Goal: Information Seeking & Learning: Compare options

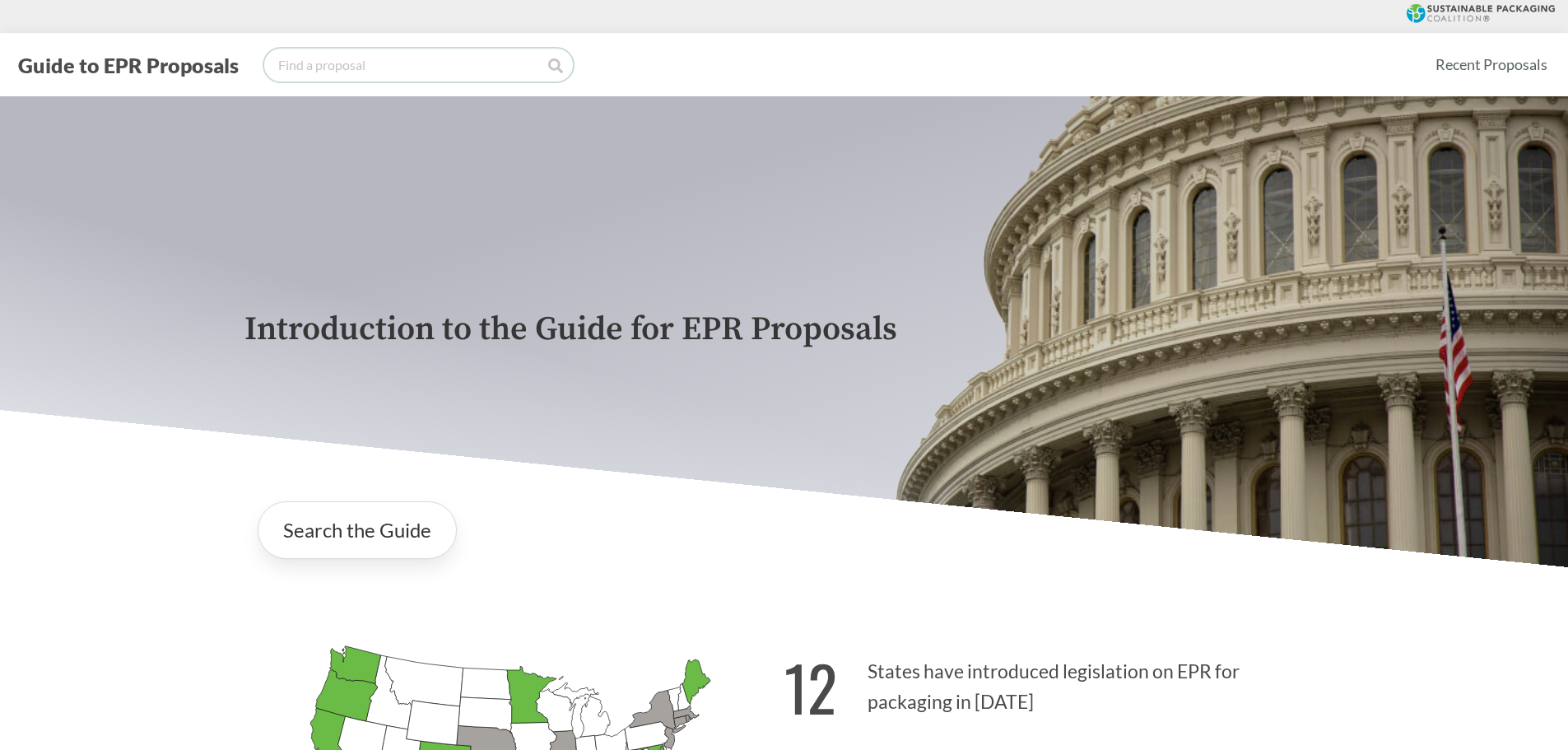
click at [363, 73] on input "search" at bounding box center [418, 65] width 308 height 33
click at [346, 545] on link "Search the Guide" at bounding box center [357, 530] width 200 height 58
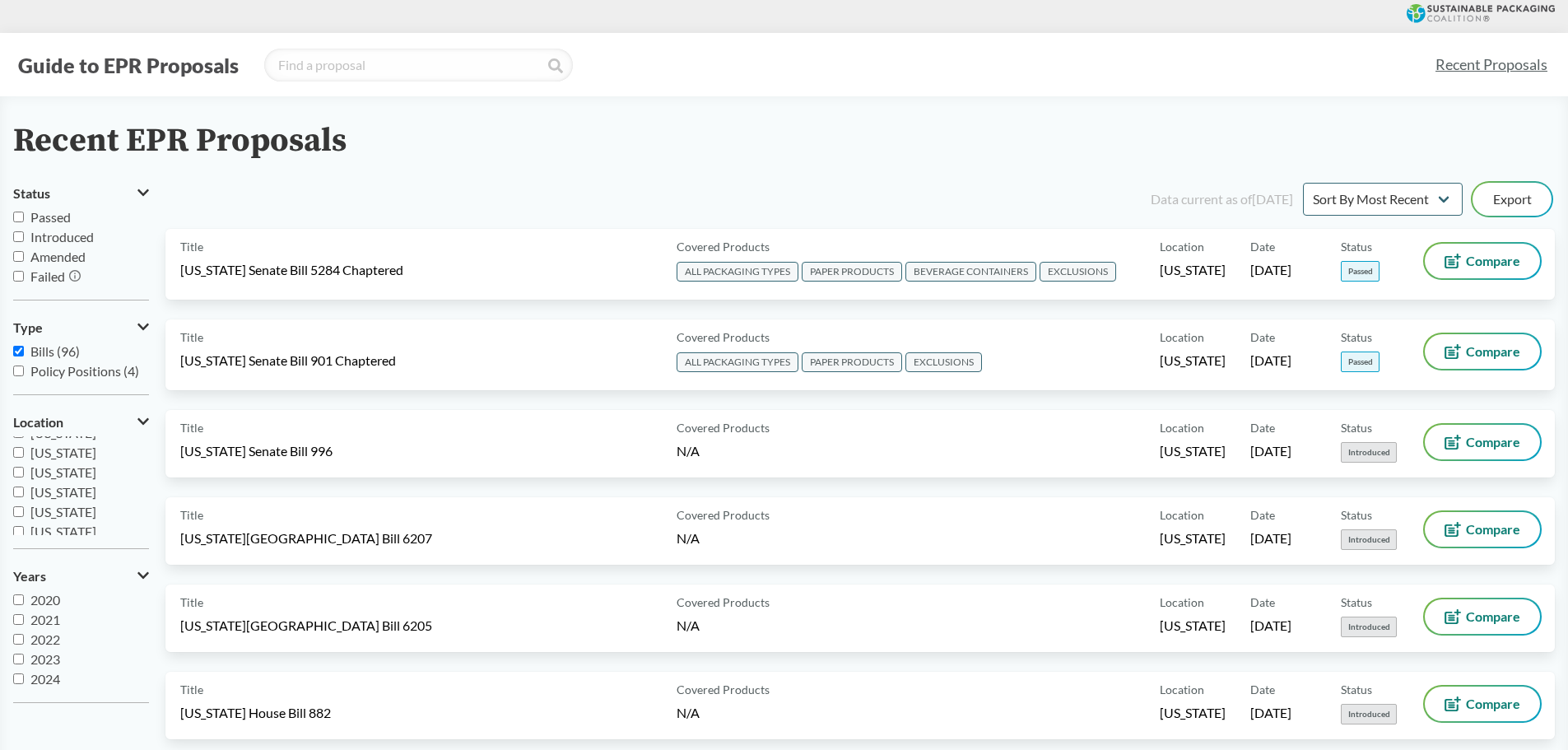
scroll to position [356, 0]
click at [19, 510] on input "[US_STATE]" at bounding box center [18, 505] width 10 height 10
checkbox input "true"
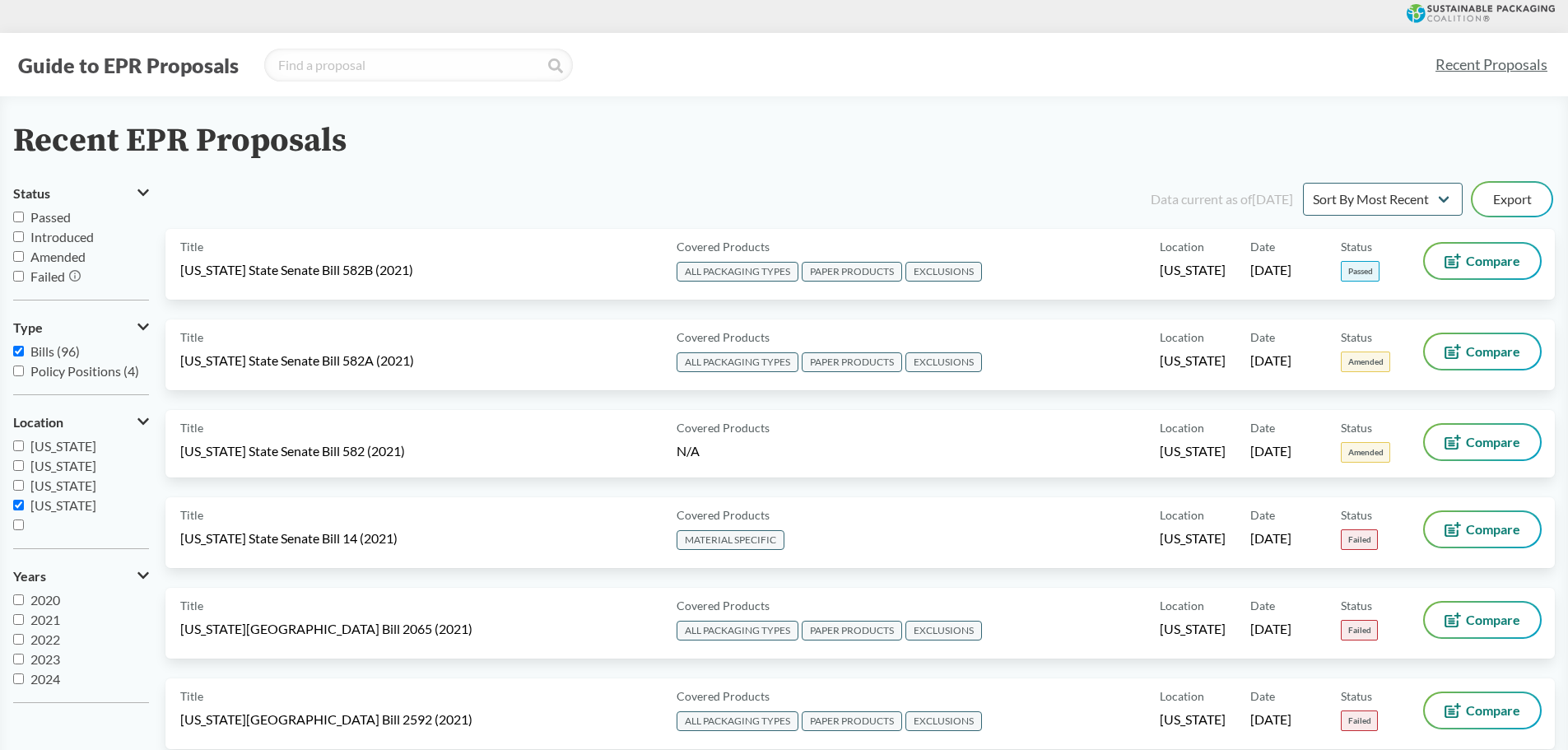
scroll to position [273, 0]
click at [18, 492] on input "[US_STATE]" at bounding box center [18, 488] width 10 height 10
checkbox input "true"
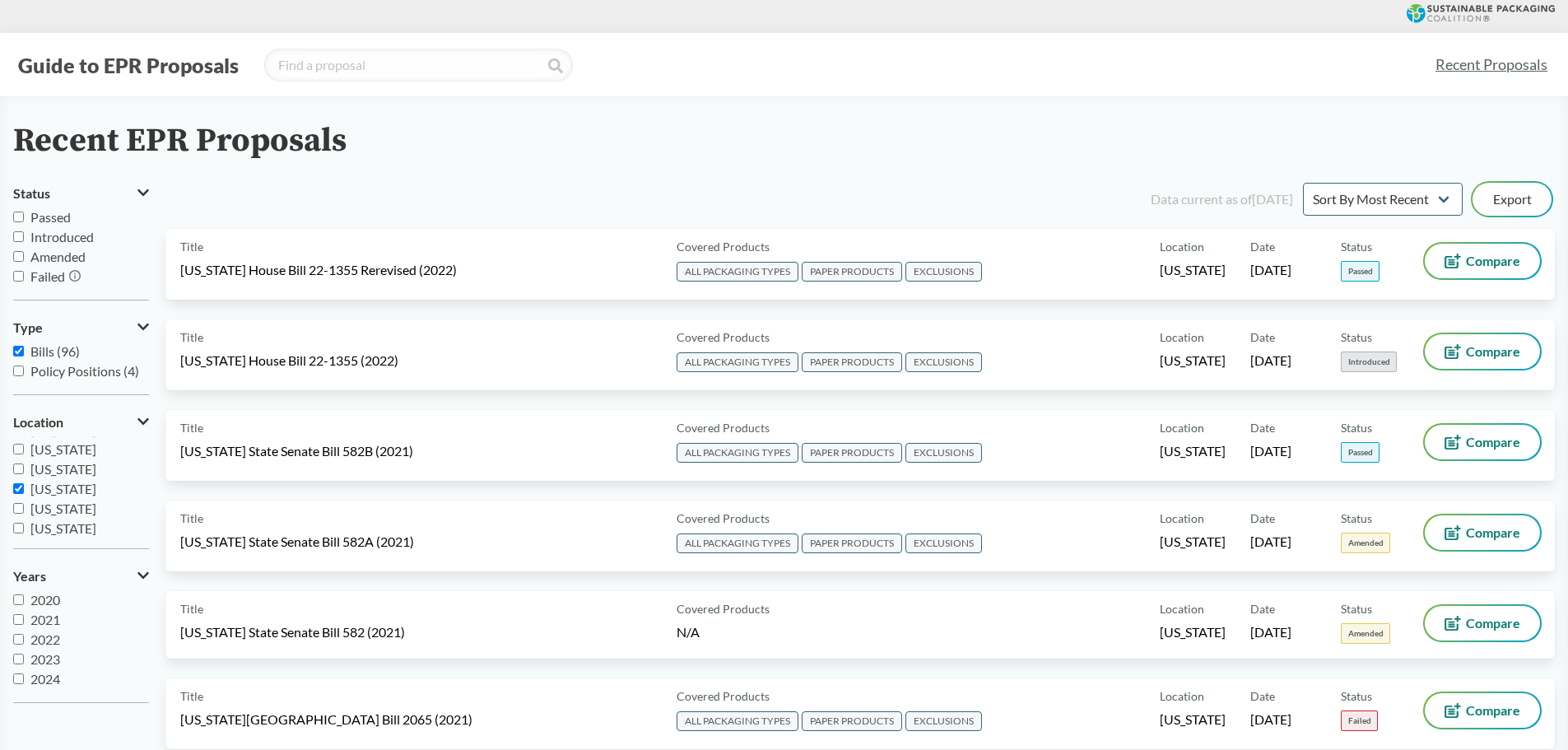
click at [16, 469] on input "[US_STATE]" at bounding box center [18, 468] width 10 height 10
checkbox input "true"
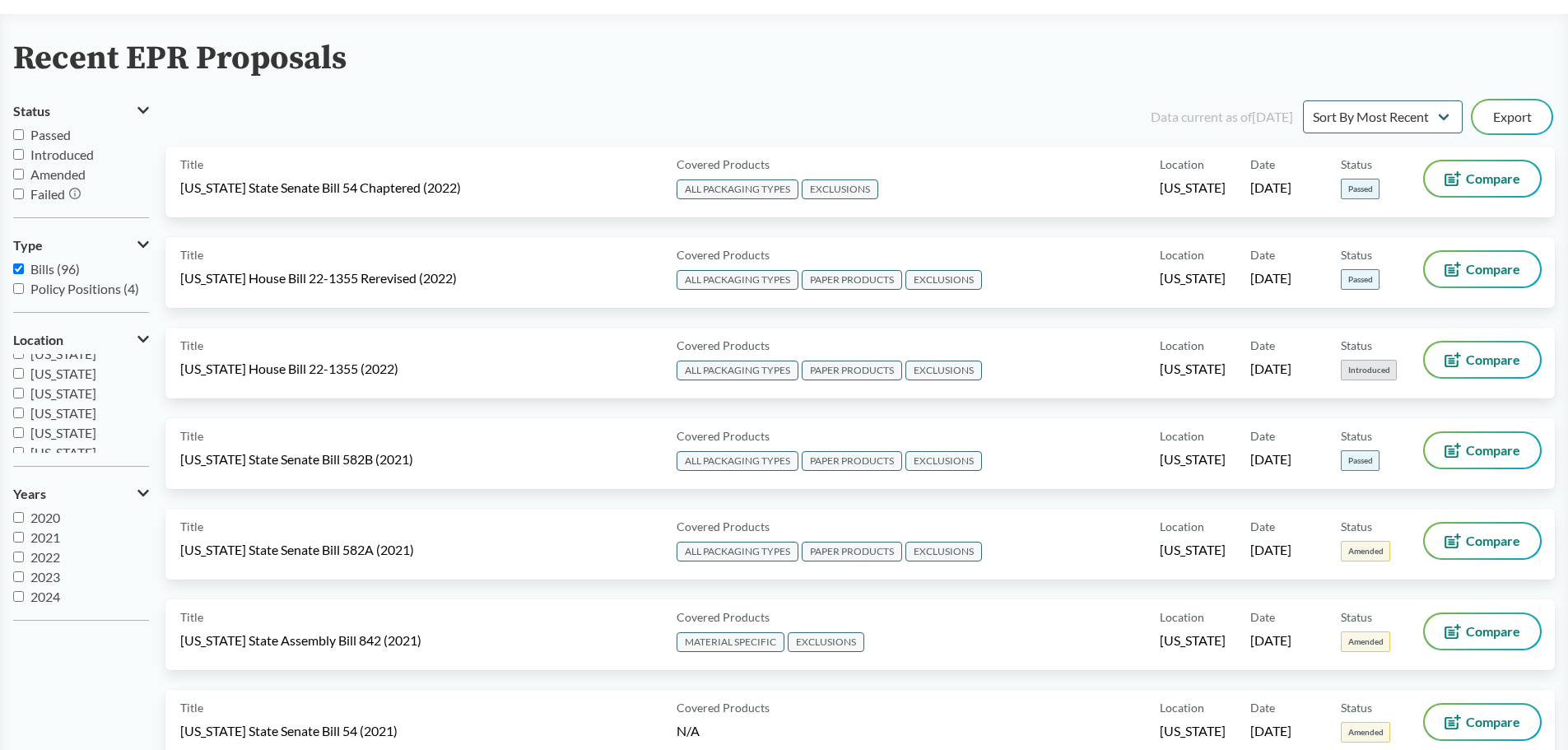
scroll to position [191, 0]
click at [79, 429] on span "[US_STATE]" at bounding box center [63, 429] width 66 height 16
click at [24, 429] on input "[US_STATE]" at bounding box center [18, 429] width 10 height 10
checkbox input "true"
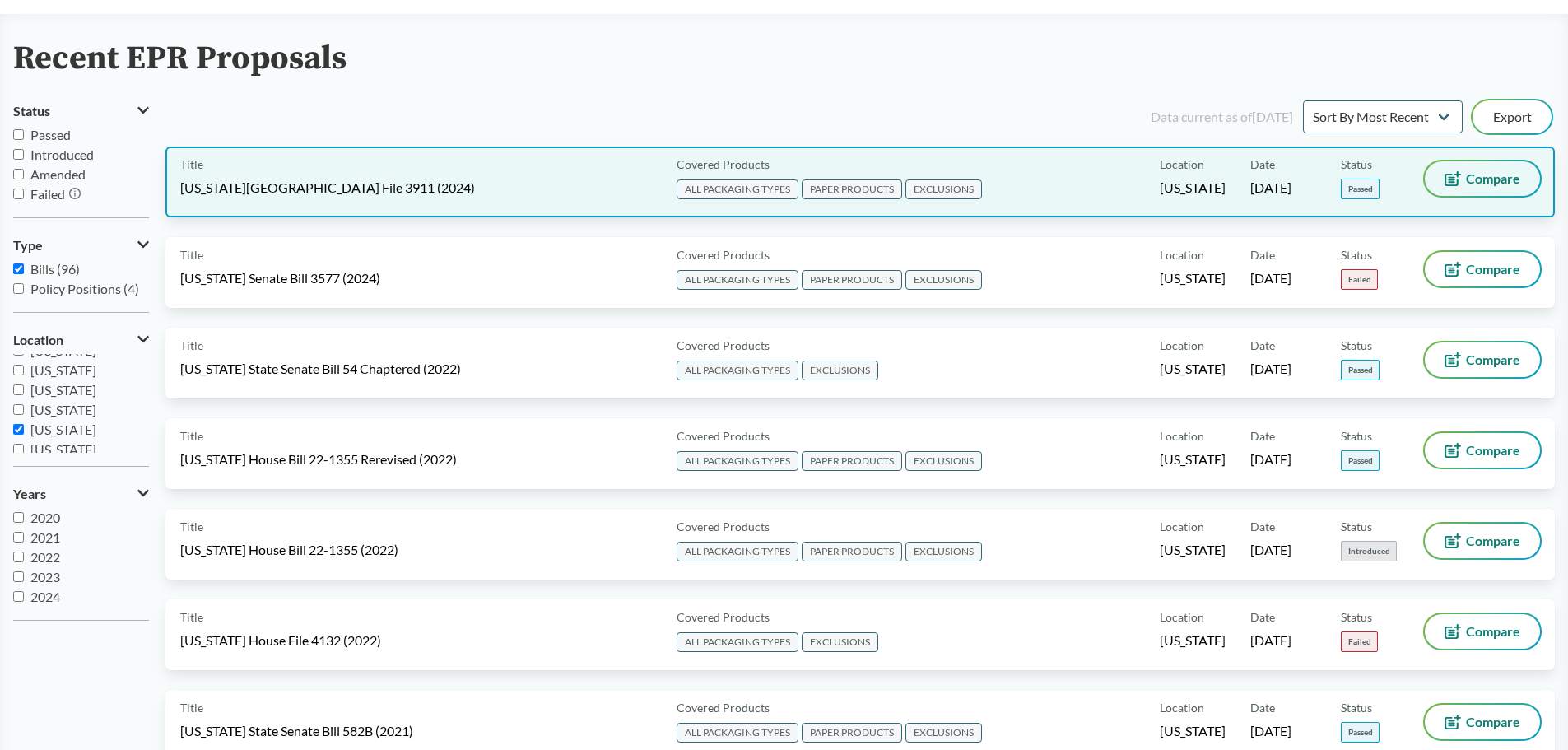
click at [1491, 176] on span "Compare" at bounding box center [1493, 178] width 54 height 13
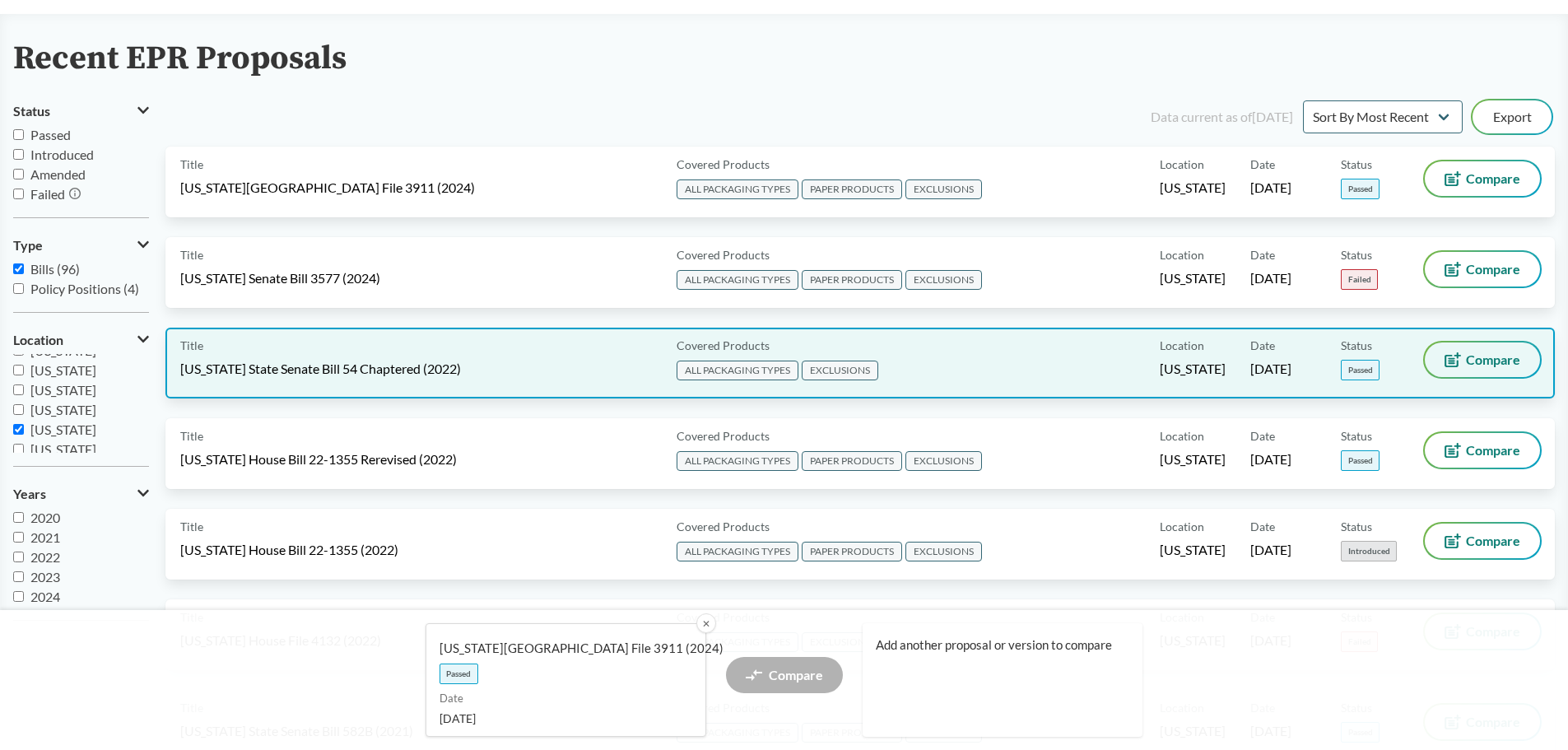
click at [1508, 358] on span "Compare" at bounding box center [1493, 359] width 54 height 13
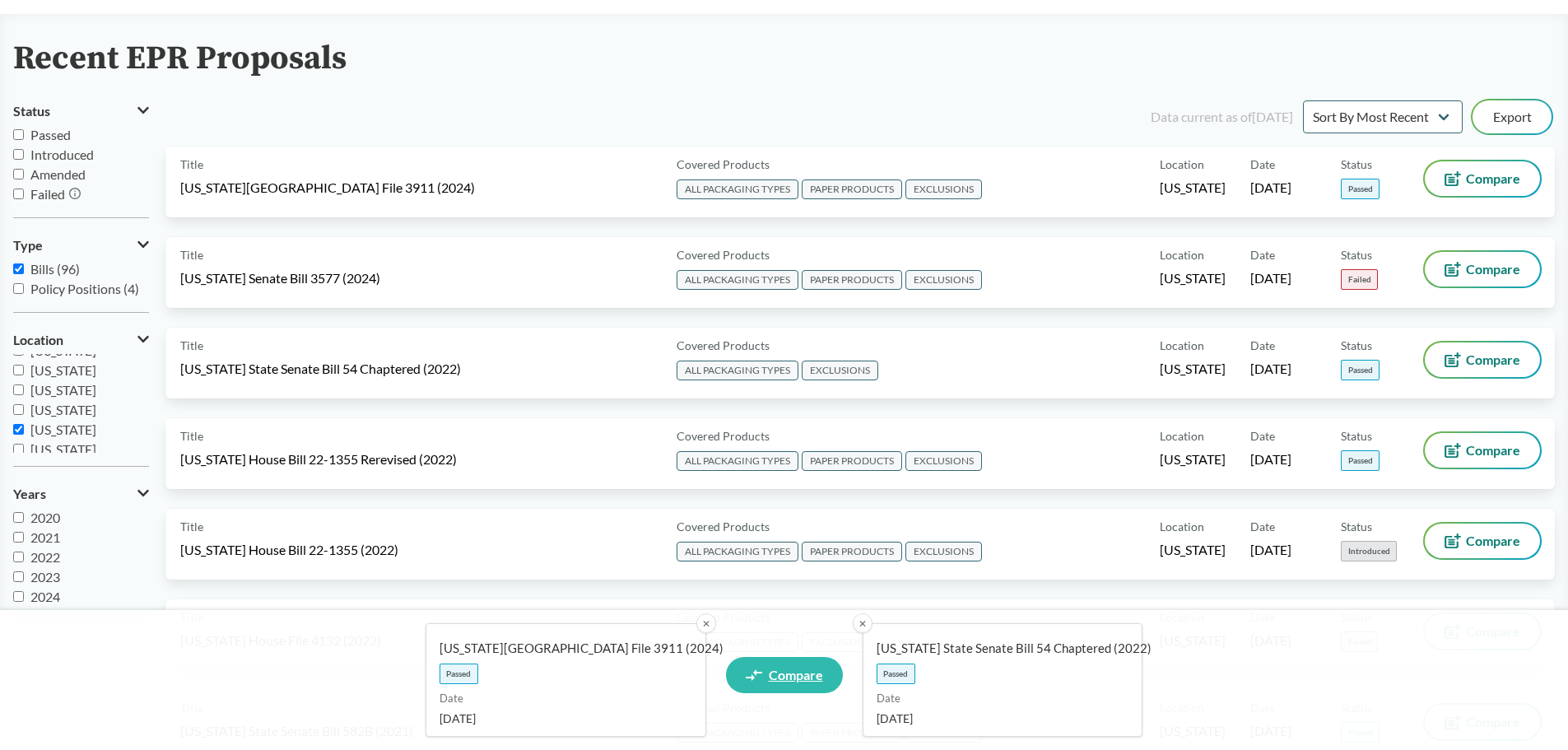
click at [793, 673] on span "Compare" at bounding box center [796, 675] width 54 height 13
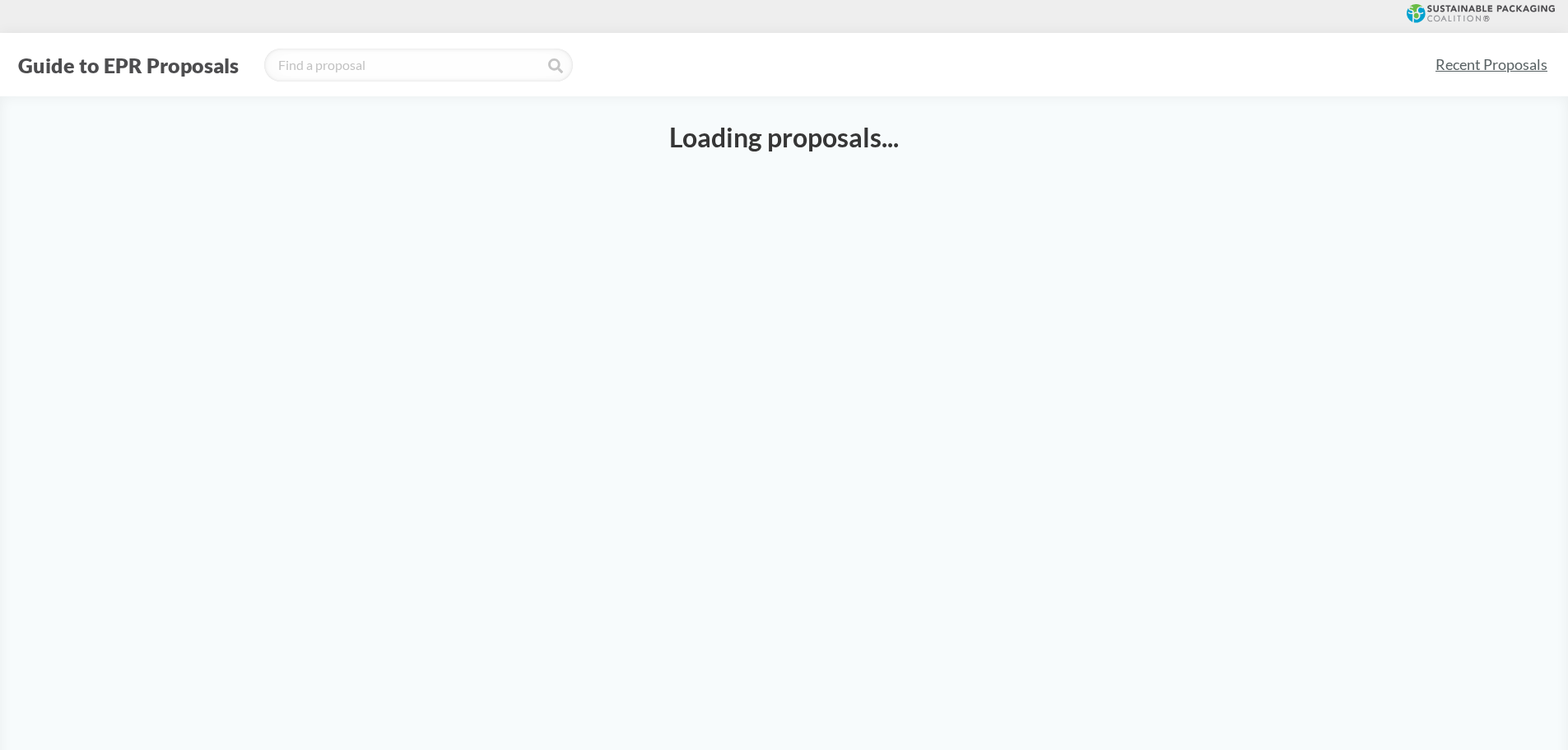
select select "HF3911"
select select "SB54CH"
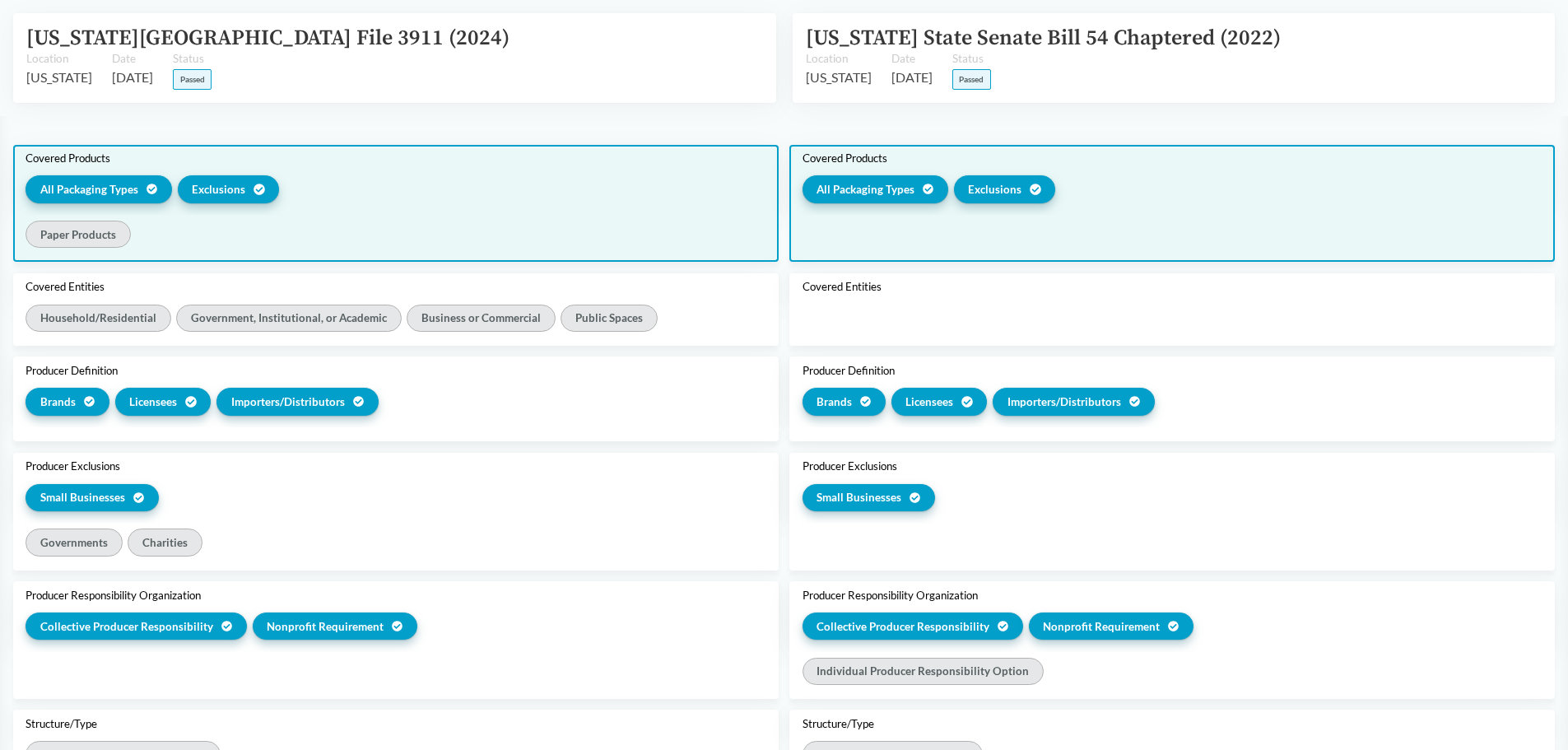
scroll to position [411, 0]
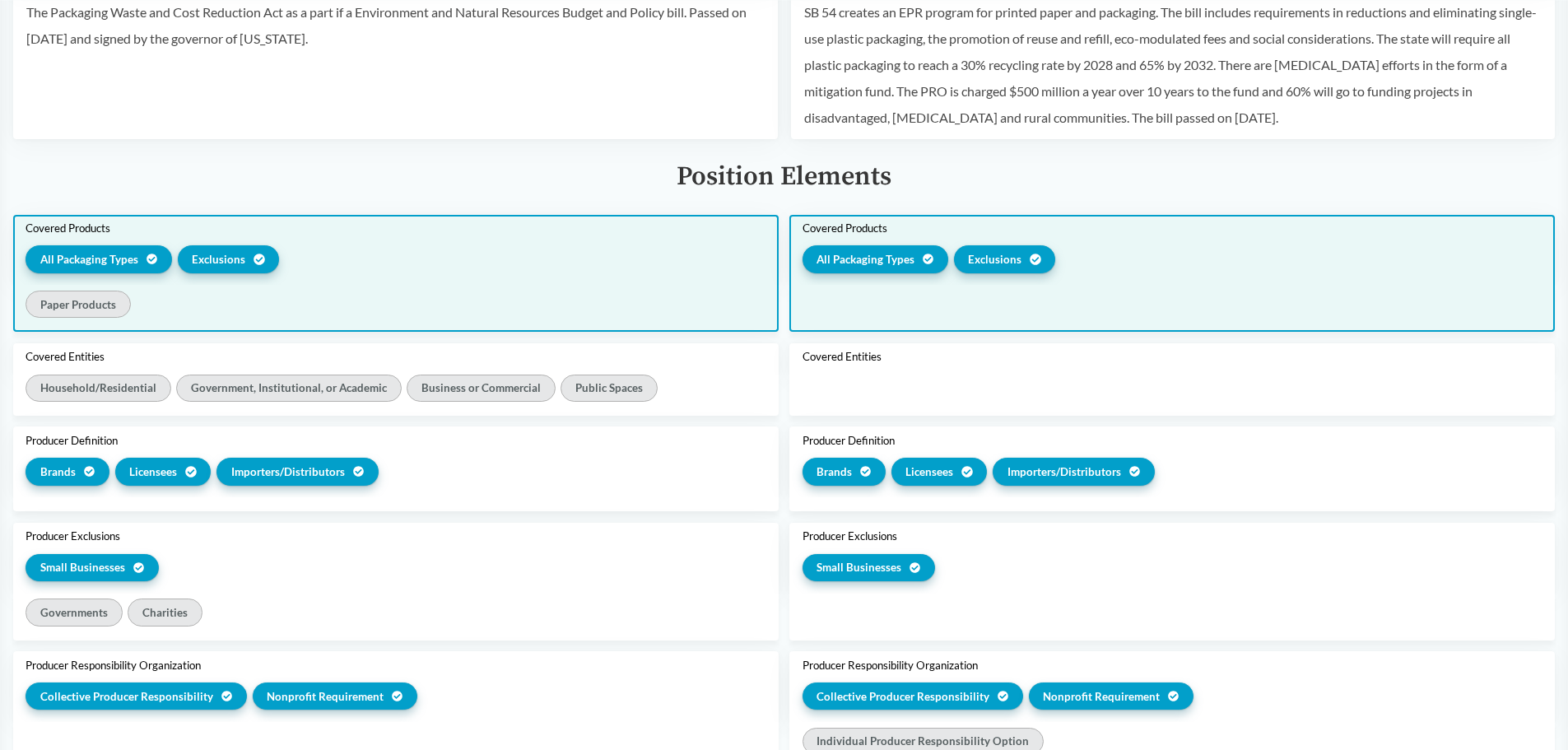
click at [664, 290] on div "Paper Products" at bounding box center [396, 307] width 740 height 33
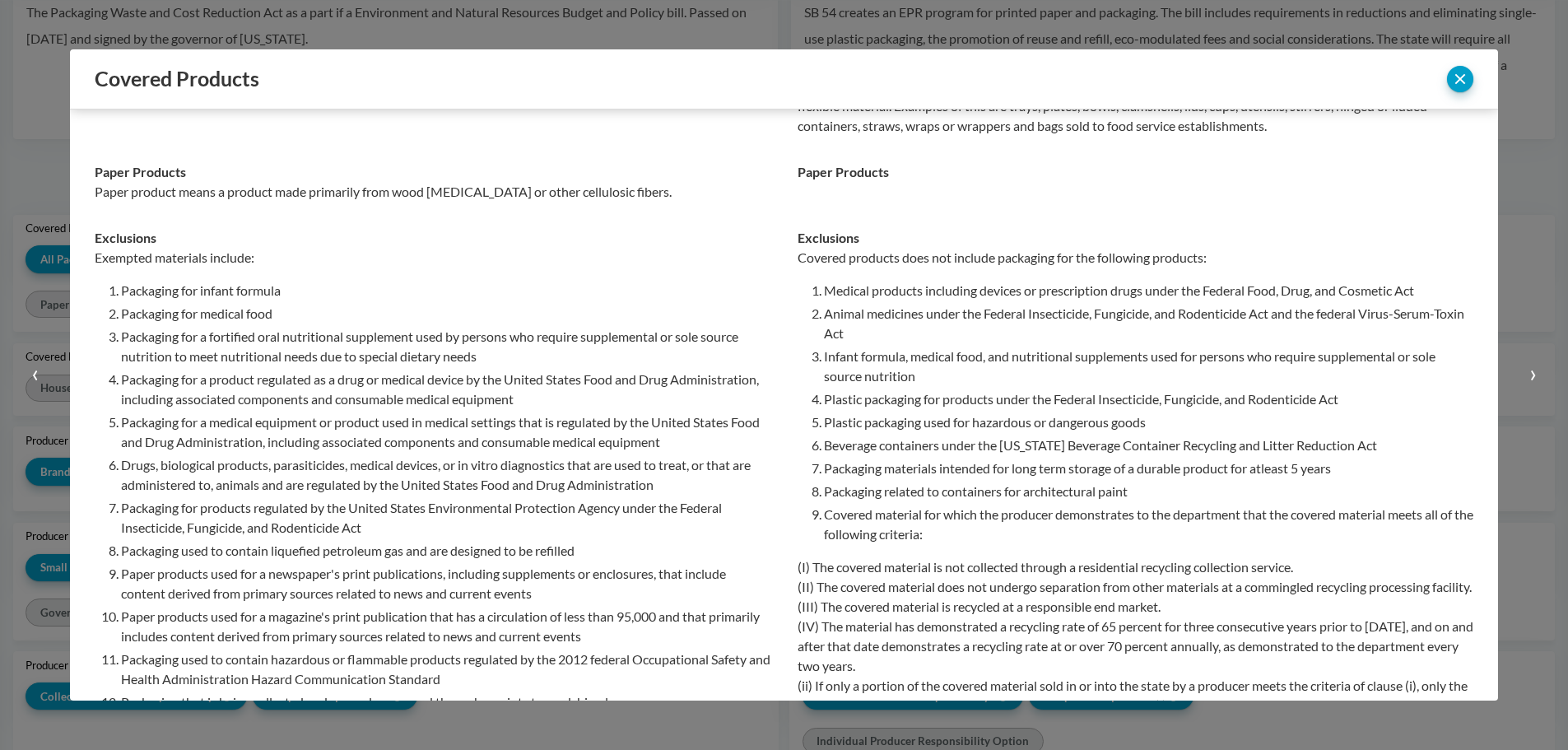
scroll to position [247, 0]
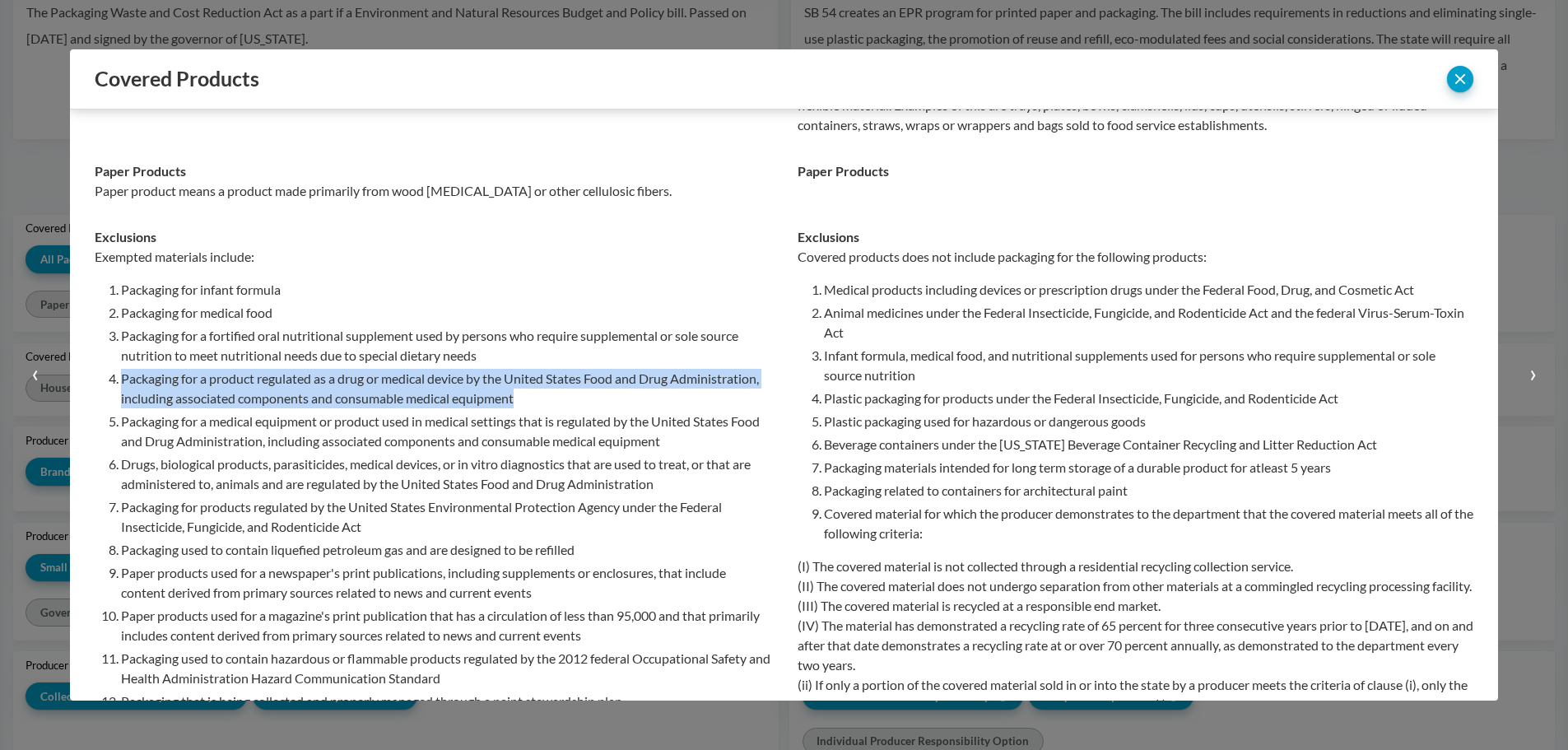
drag, startPoint x: 632, startPoint y: 395, endPoint x: 107, endPoint y: 378, distance: 525.3
click at [107, 378] on div "Exempted materials include: Packaging for infant formula Packaging for medical …" at bounding box center [433, 545] width 676 height 596
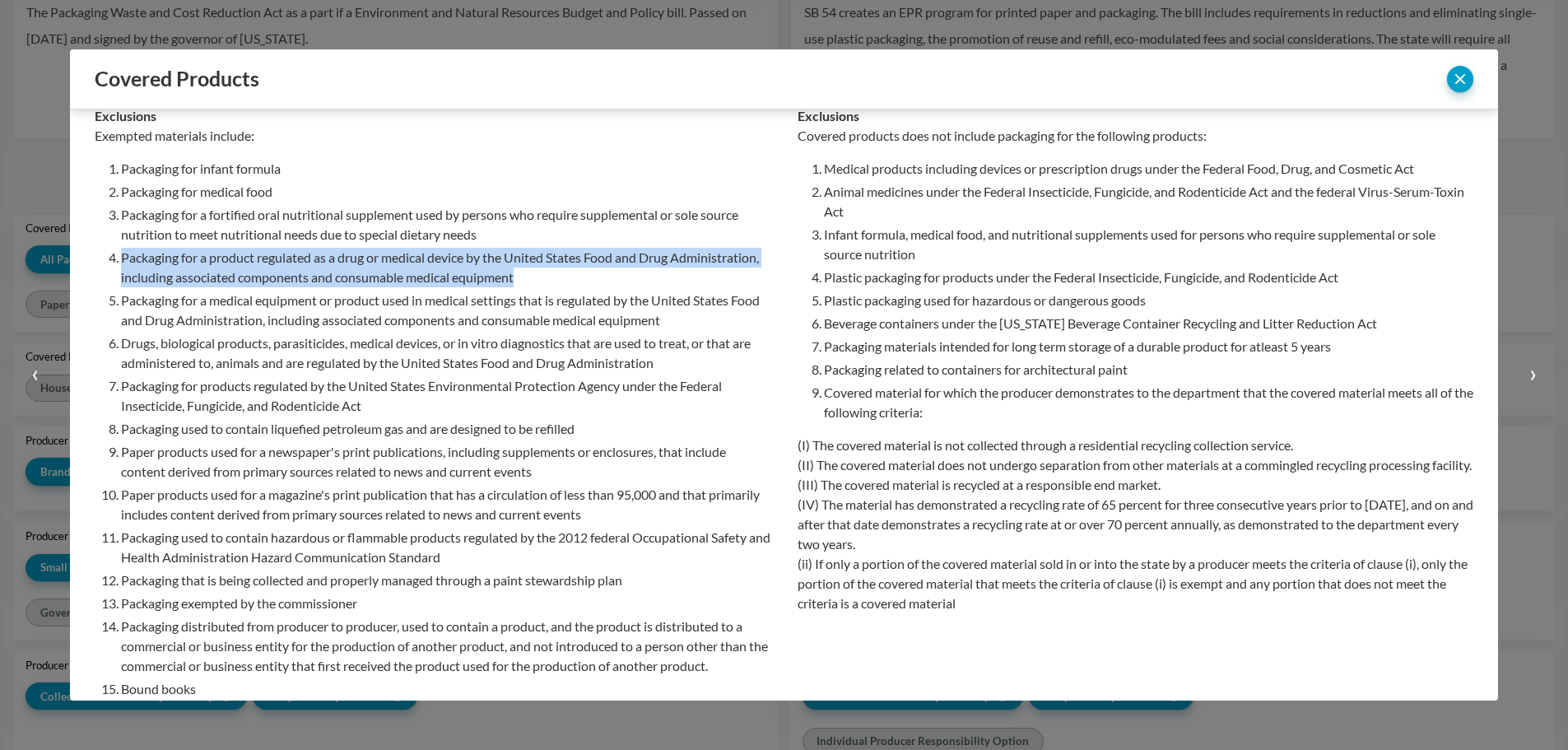
scroll to position [466, 0]
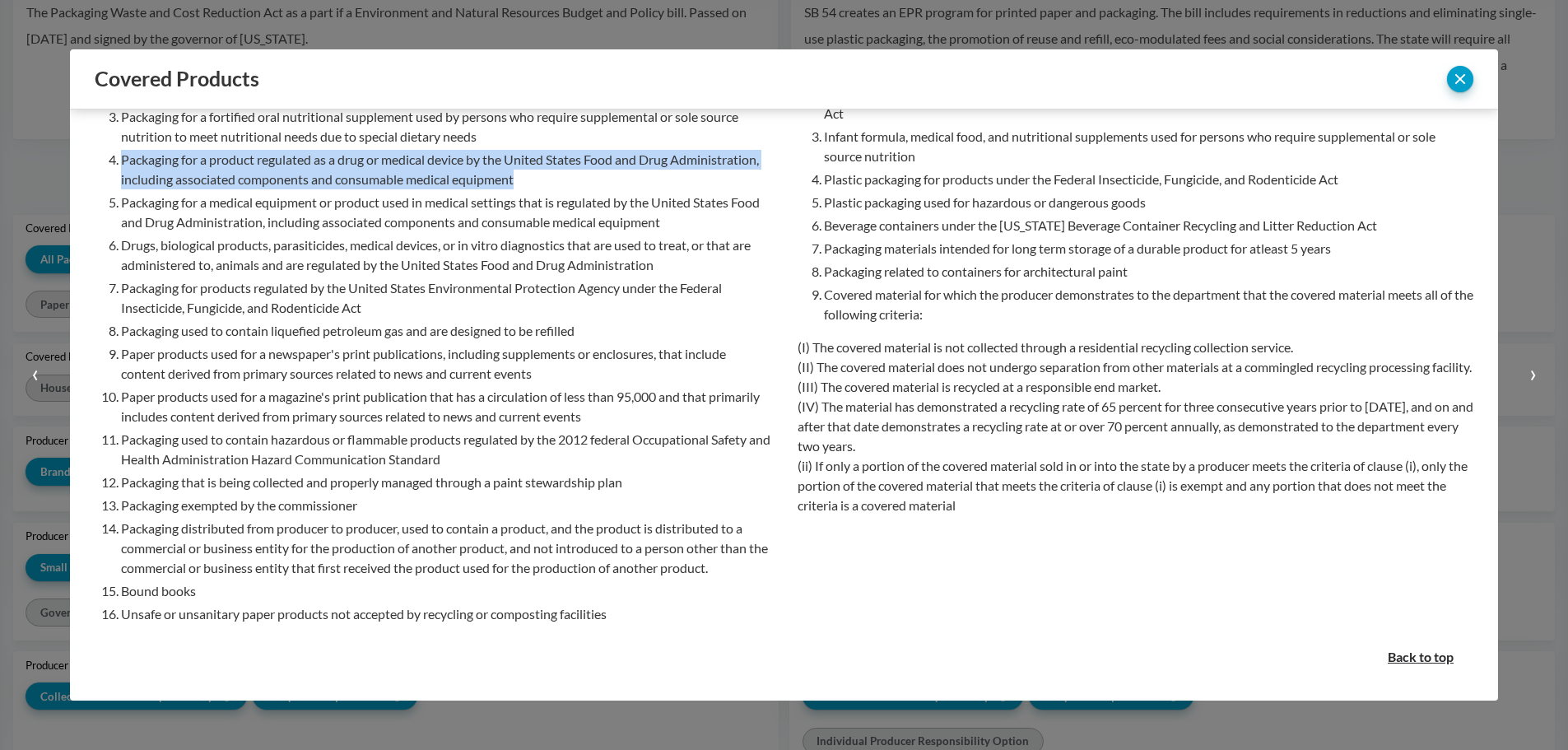
click at [322, 178] on li "Packaging for a product regulated as a drug or medical device by the United Sta…" at bounding box center [446, 169] width 651 height 40
drag, startPoint x: 122, startPoint y: 158, endPoint x: 640, endPoint y: 182, distance: 518.6
click at [640, 182] on li "Packaging for a product regulated as a drug or medical device by the United Sta…" at bounding box center [446, 169] width 651 height 40
copy li "Packaging for a product regulated as a drug or medical device by the United Sta…"
click at [1462, 79] on button "close" at bounding box center [1460, 79] width 26 height 26
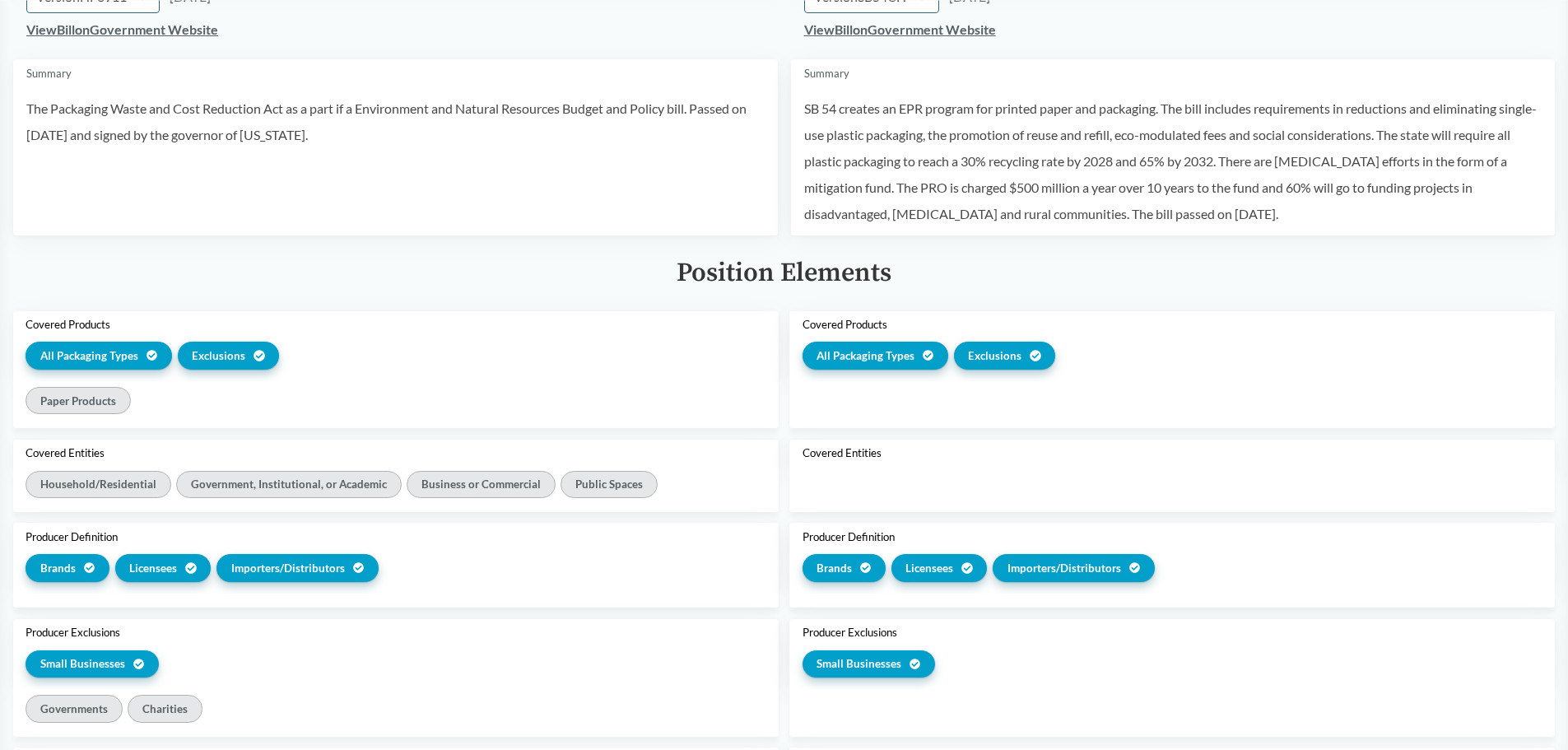
scroll to position [411, 0]
